Goal: Transaction & Acquisition: Purchase product/service

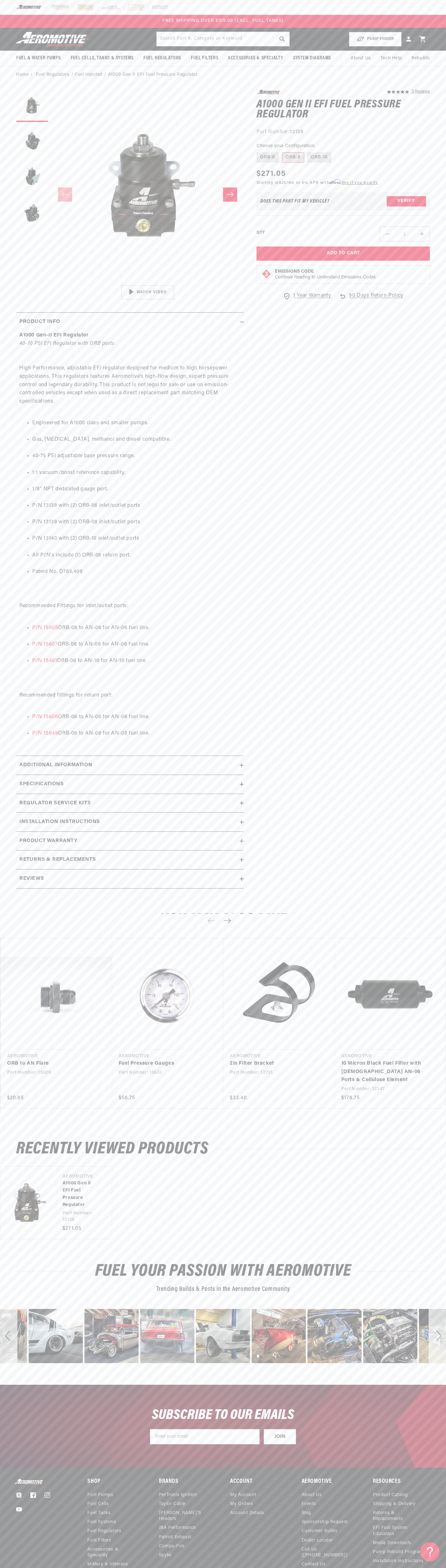
click at [91, 9] on img at bounding box center [86, 7] width 18 height 7
click at [428, 182] on div "Regular price $271.05 Sale price $271.05 Regular price Unit price / per Startin…" at bounding box center [343, 178] width 174 height 20
click at [36, 1563] on html "Skip to content Your cart Your cart is empty Loading... You may also like Subto…" at bounding box center [223, 784] width 446 height 1568
click at [29, 797] on summary "Regulator Service Kits" at bounding box center [130, 803] width 227 height 19
